Goal: Information Seeking & Learning: Learn about a topic

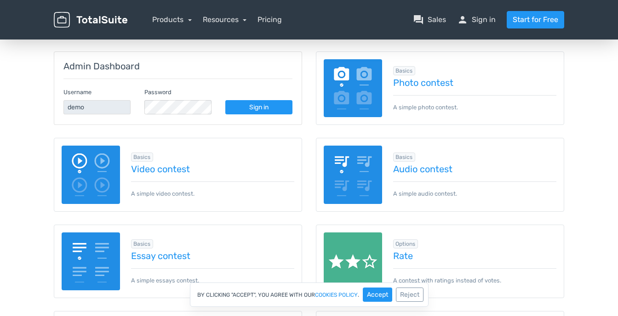
scroll to position [117, 0]
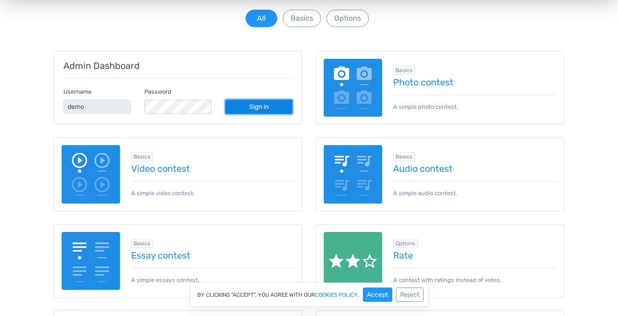
click at [251, 108] on link "Sign in" at bounding box center [258, 107] width 67 height 14
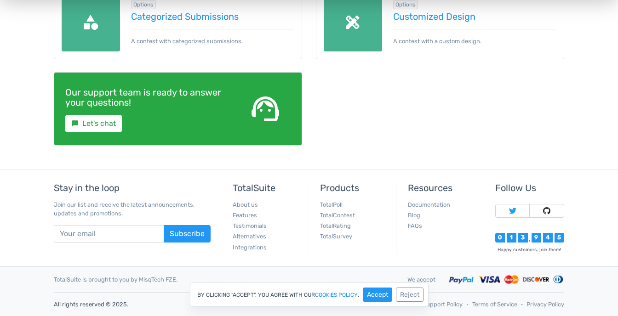
scroll to position [0, 0]
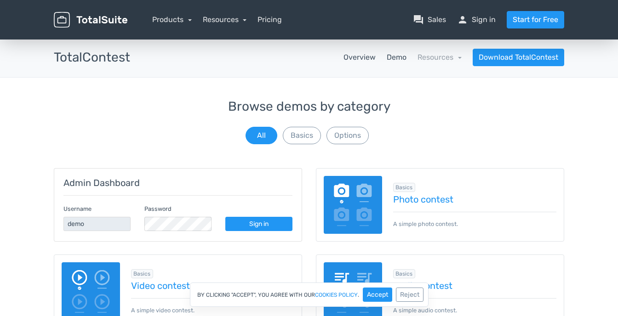
click at [353, 55] on link "Overview" at bounding box center [360, 57] width 32 height 11
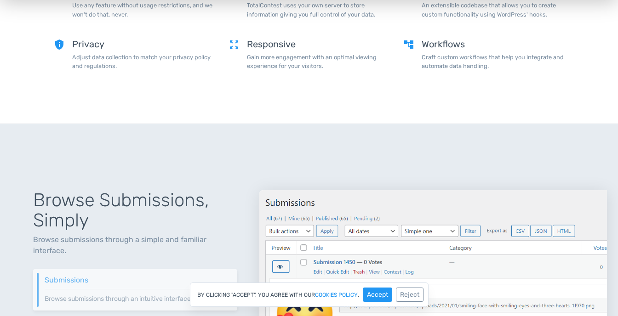
scroll to position [788, 0]
